Goal: Task Accomplishment & Management: Use online tool/utility

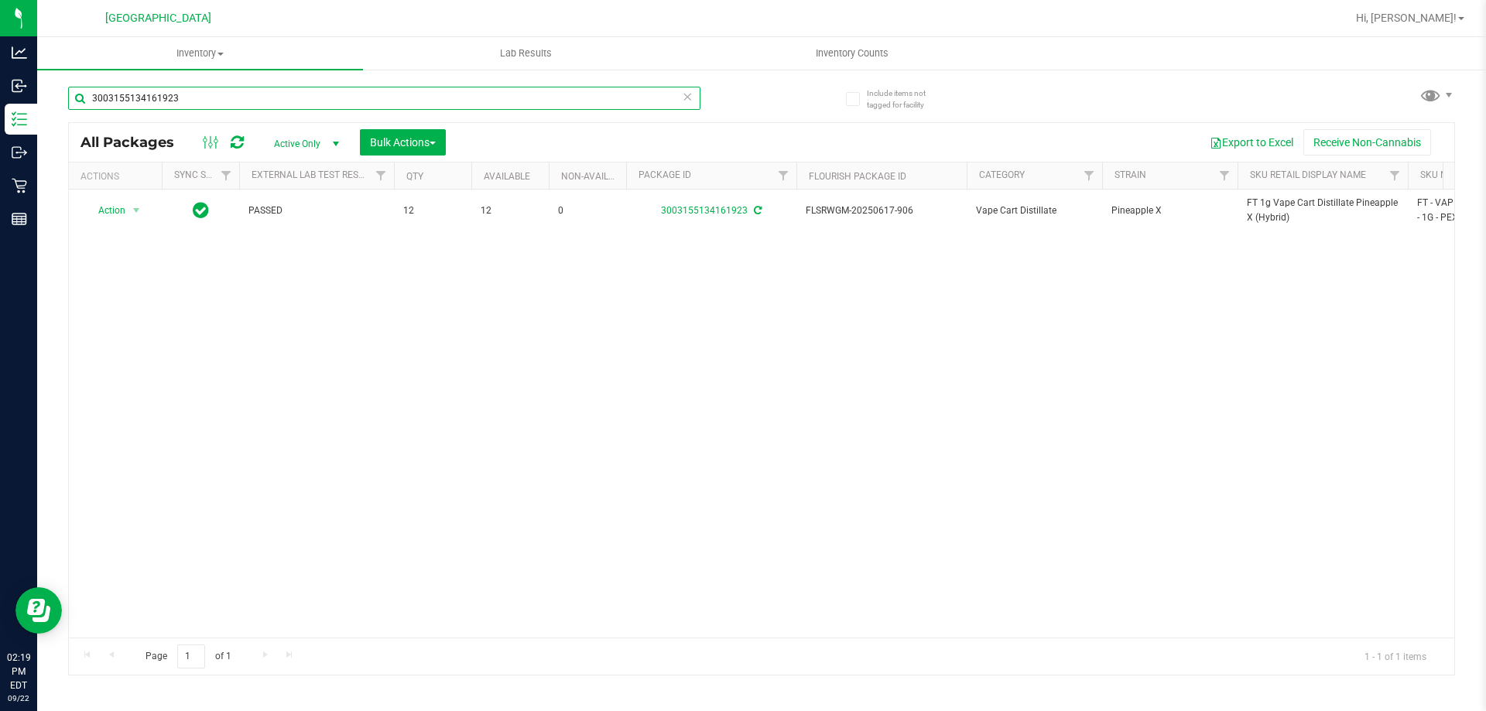
click at [251, 99] on input "3003155134161923" at bounding box center [384, 98] width 632 height 23
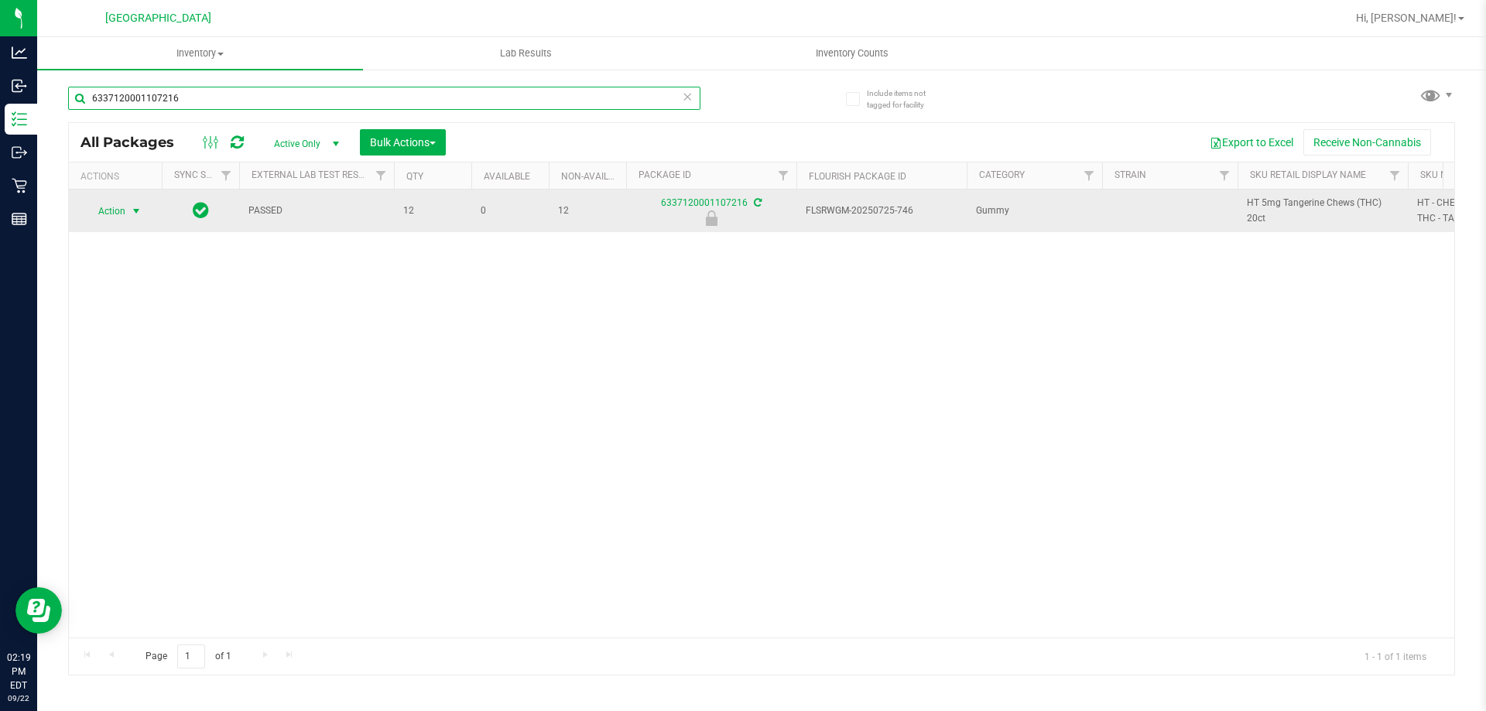
type input "6337120001107216"
click at [122, 207] on span "Action" at bounding box center [105, 211] width 42 height 22
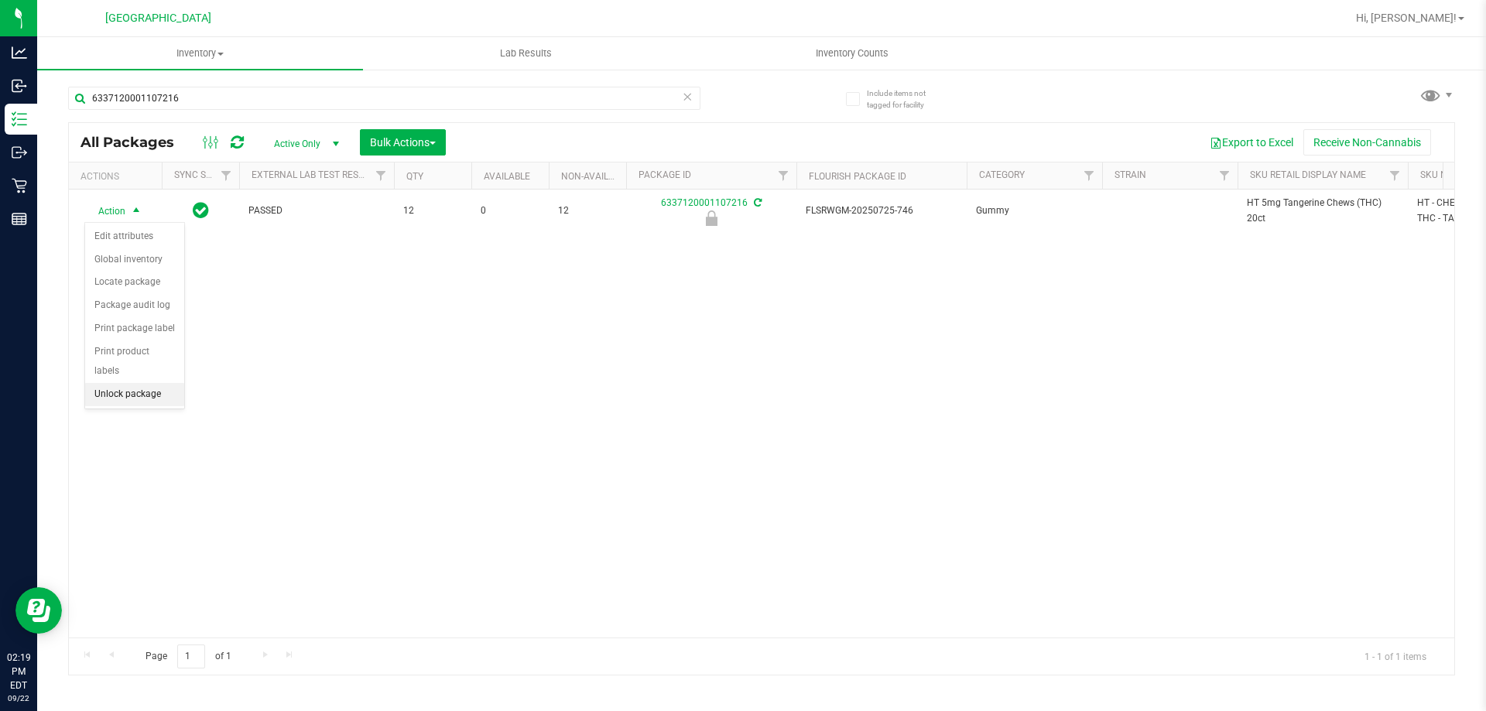
click at [131, 383] on li "Unlock package" at bounding box center [134, 394] width 99 height 23
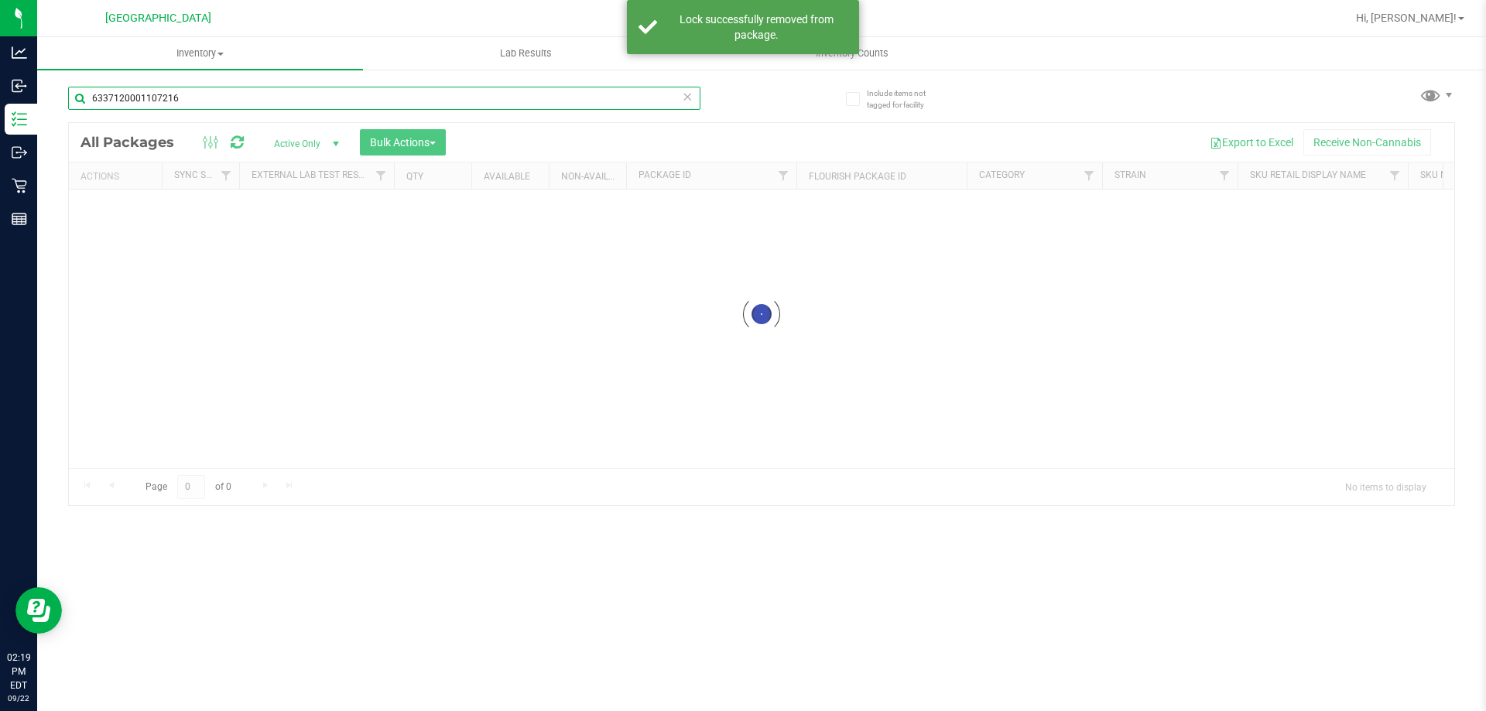
click at [194, 96] on input "6337120001107216" at bounding box center [384, 98] width 632 height 23
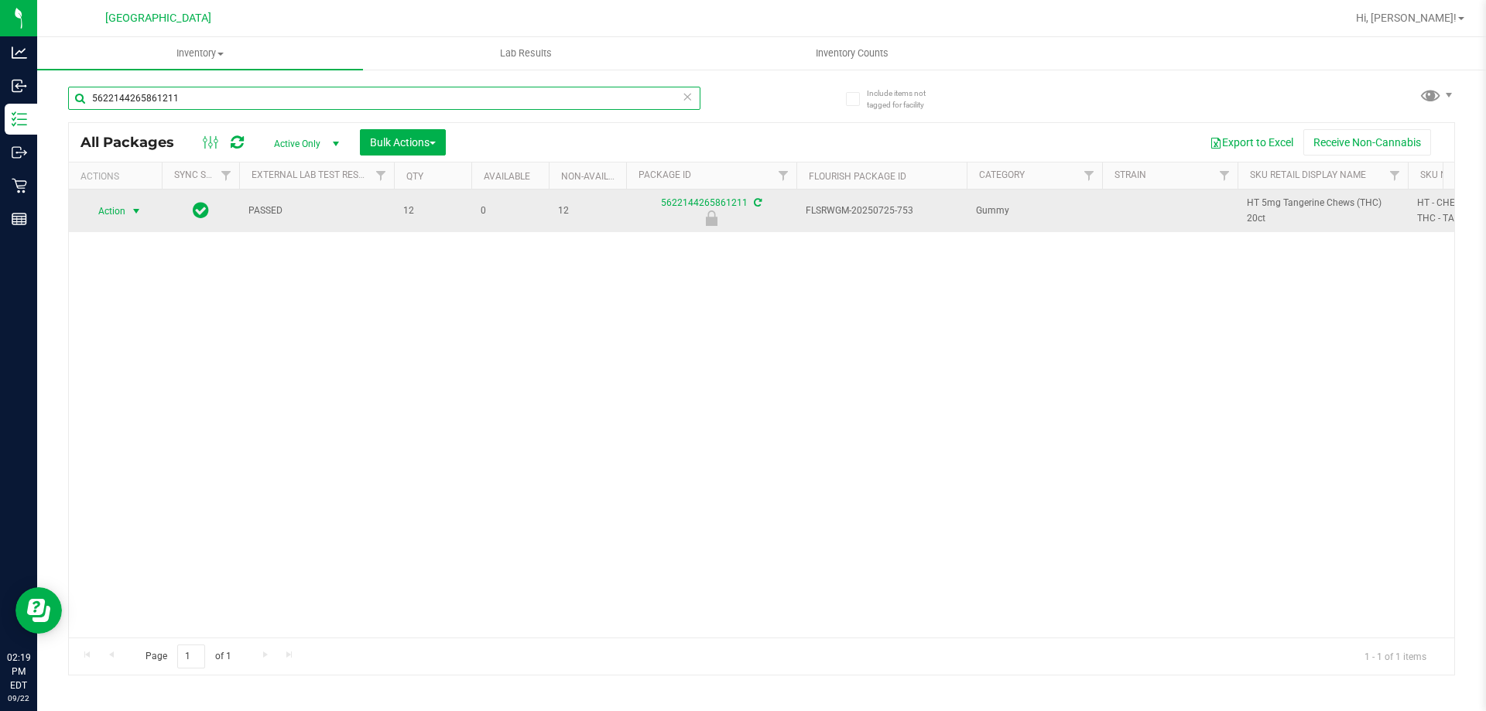
type input "5622144265861211"
click at [127, 207] on span "select" at bounding box center [136, 211] width 19 height 22
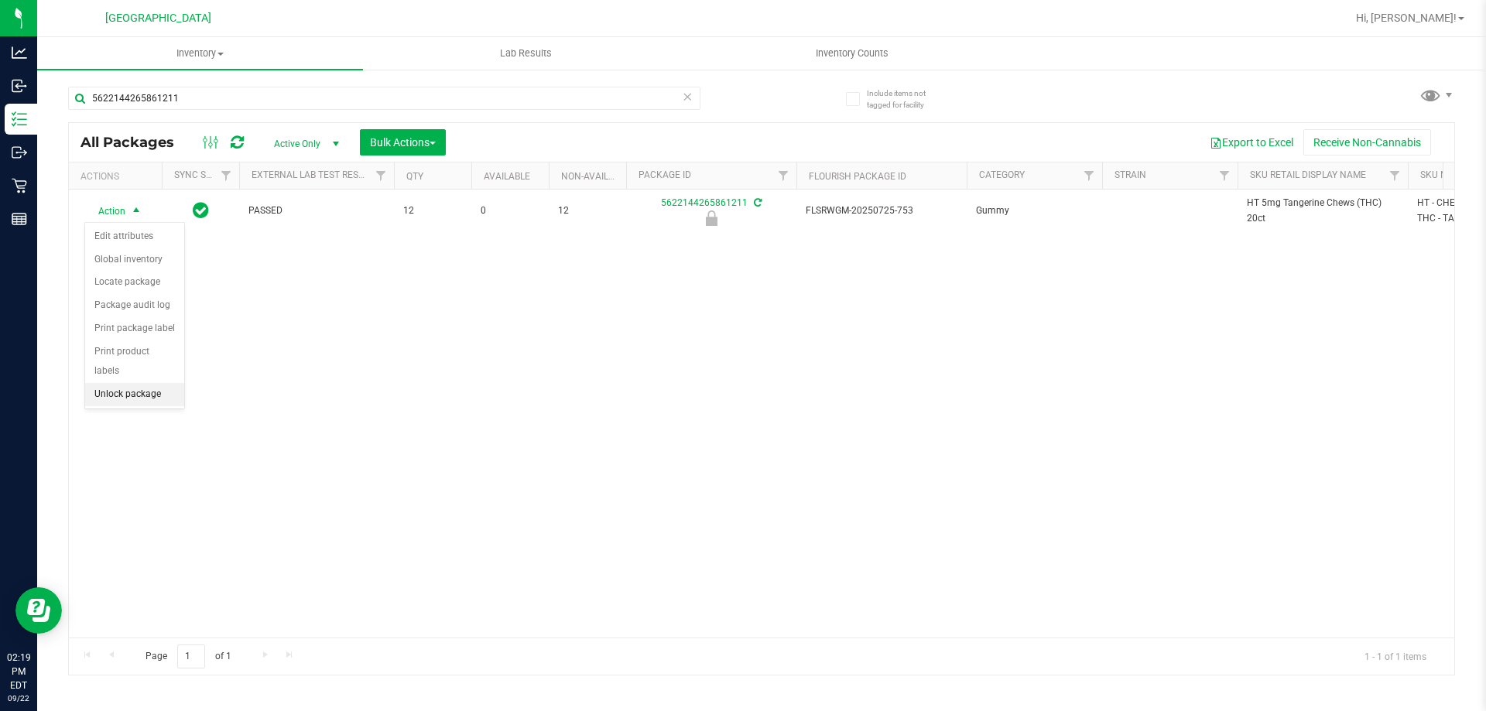
click at [170, 383] on li "Unlock package" at bounding box center [134, 394] width 99 height 23
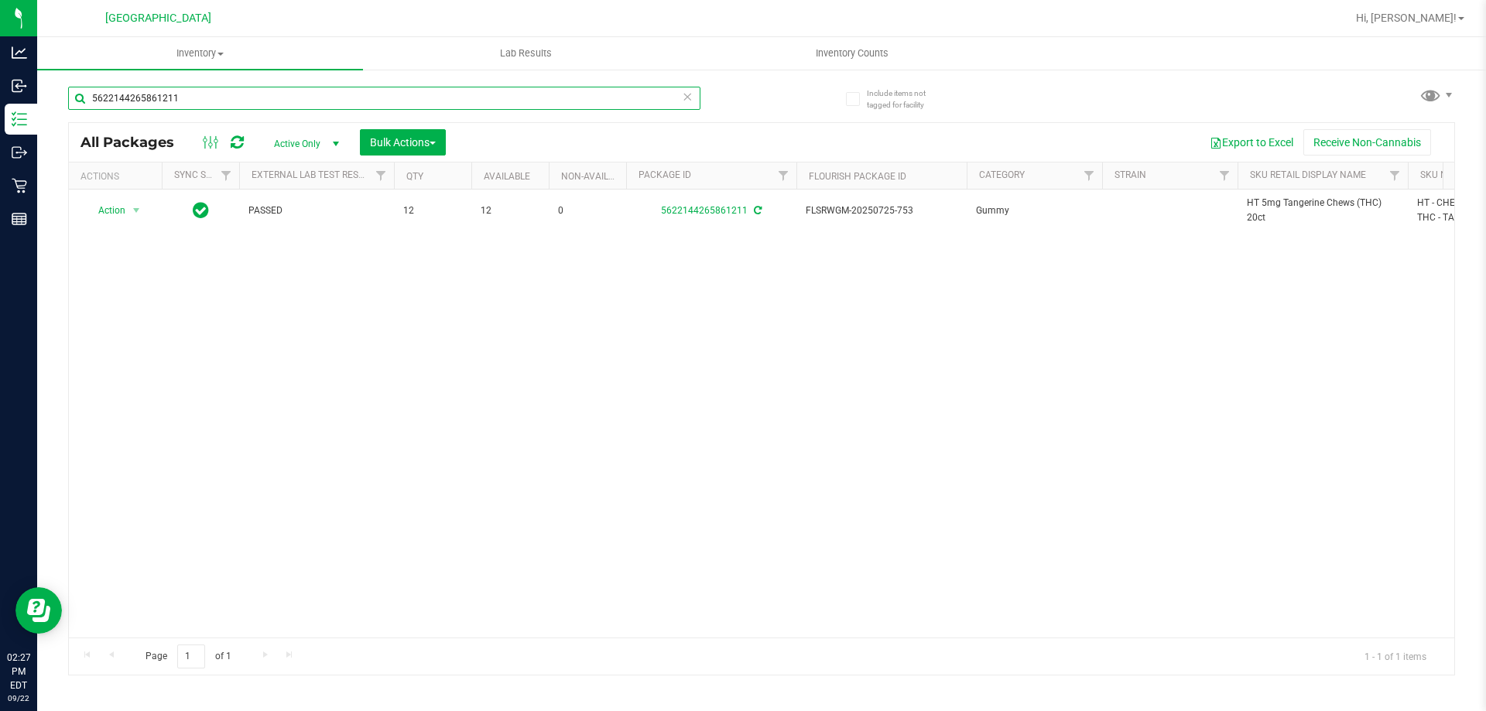
click at [183, 87] on input "5622144265861211" at bounding box center [384, 98] width 632 height 23
type input "9476124607373811"
click at [127, 214] on span "select" at bounding box center [136, 211] width 19 height 22
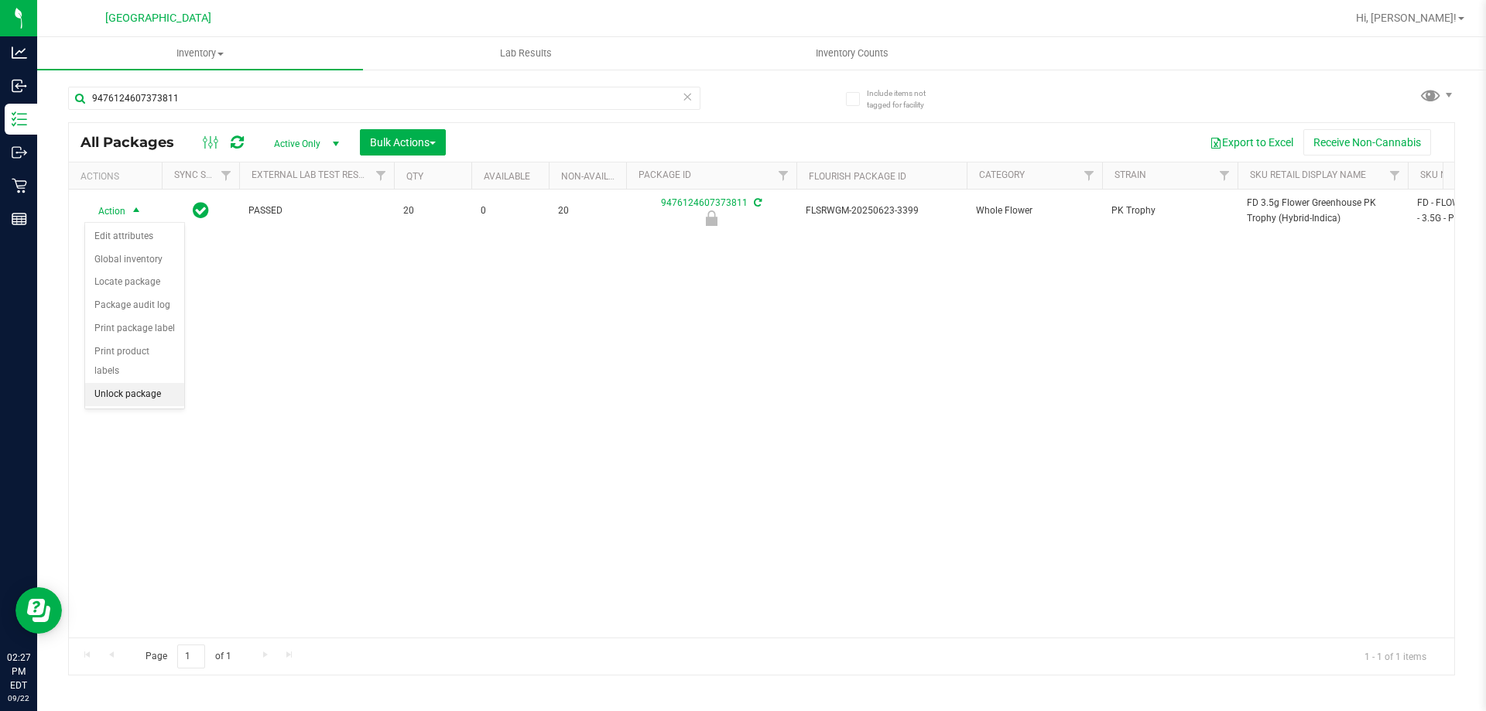
click at [126, 383] on li "Unlock package" at bounding box center [134, 394] width 99 height 23
